Goal: Navigation & Orientation: Find specific page/section

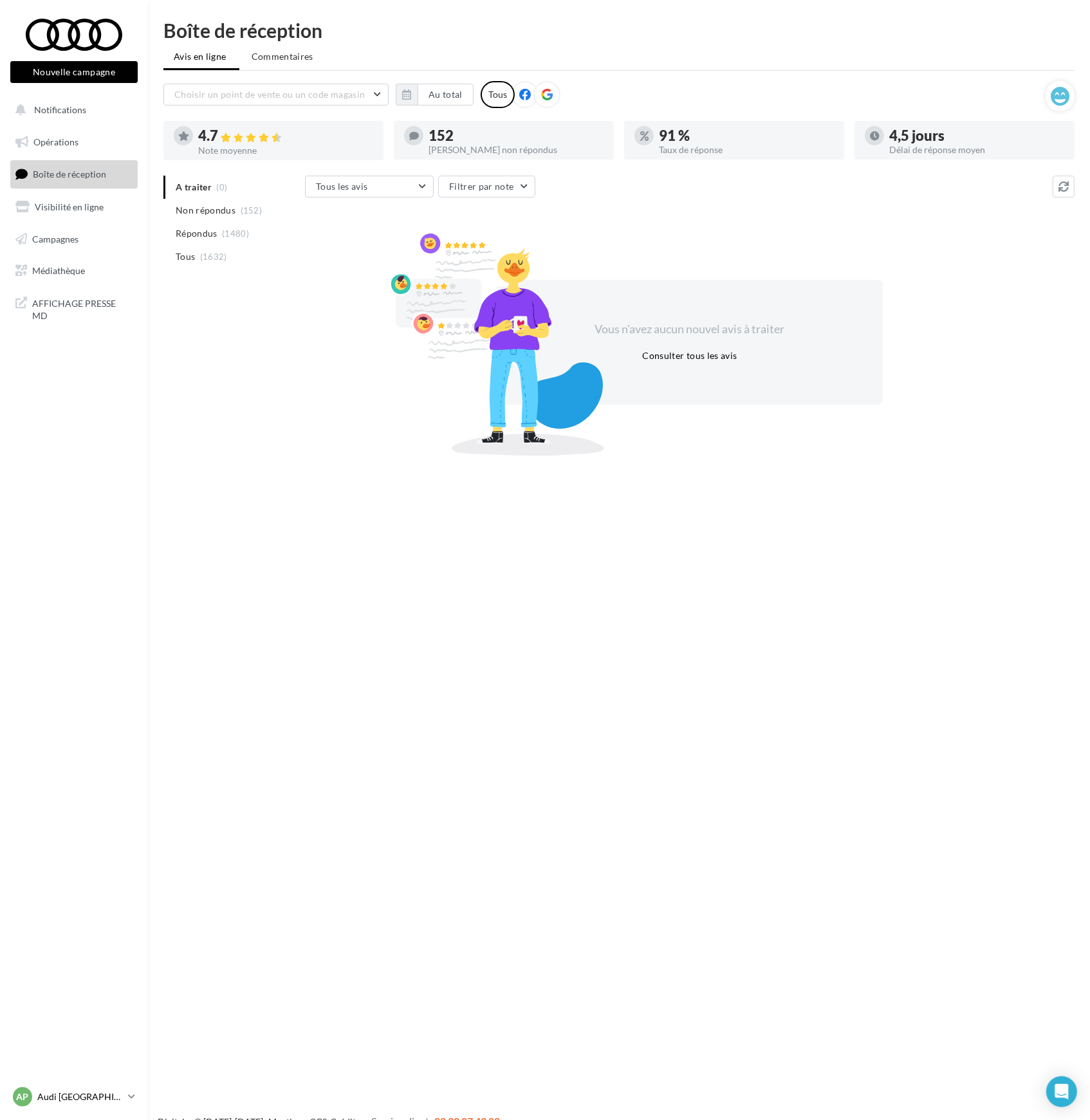
click at [126, 1096] on link "AP Audi PARIS 17 audi-pari-urc" at bounding box center [74, 1096] width 127 height 24
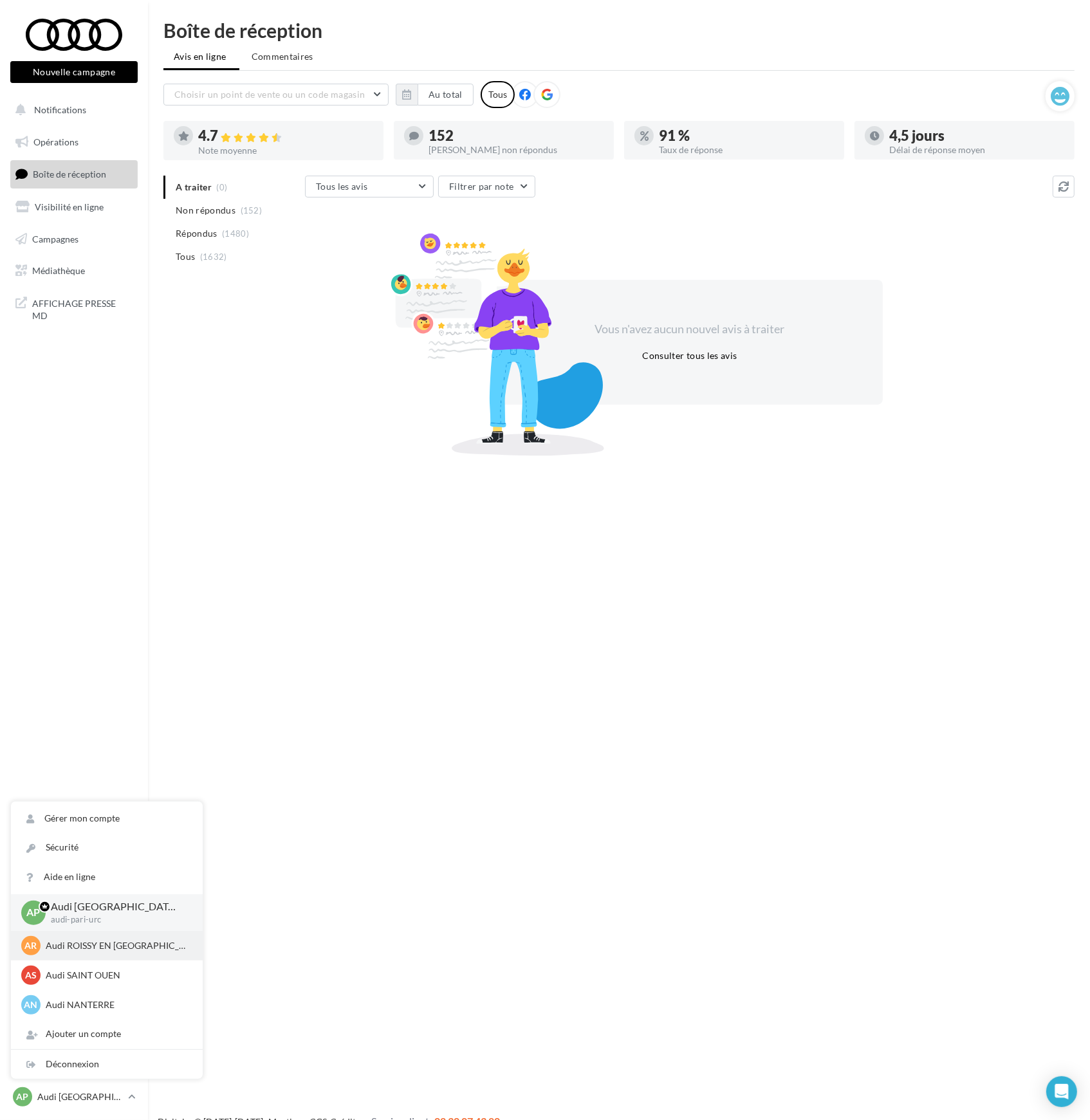
click at [105, 944] on p "Audi ROISSY EN [GEOGRAPHIC_DATA]" at bounding box center [116, 945] width 141 height 13
